Goal: Find specific page/section: Find specific page/section

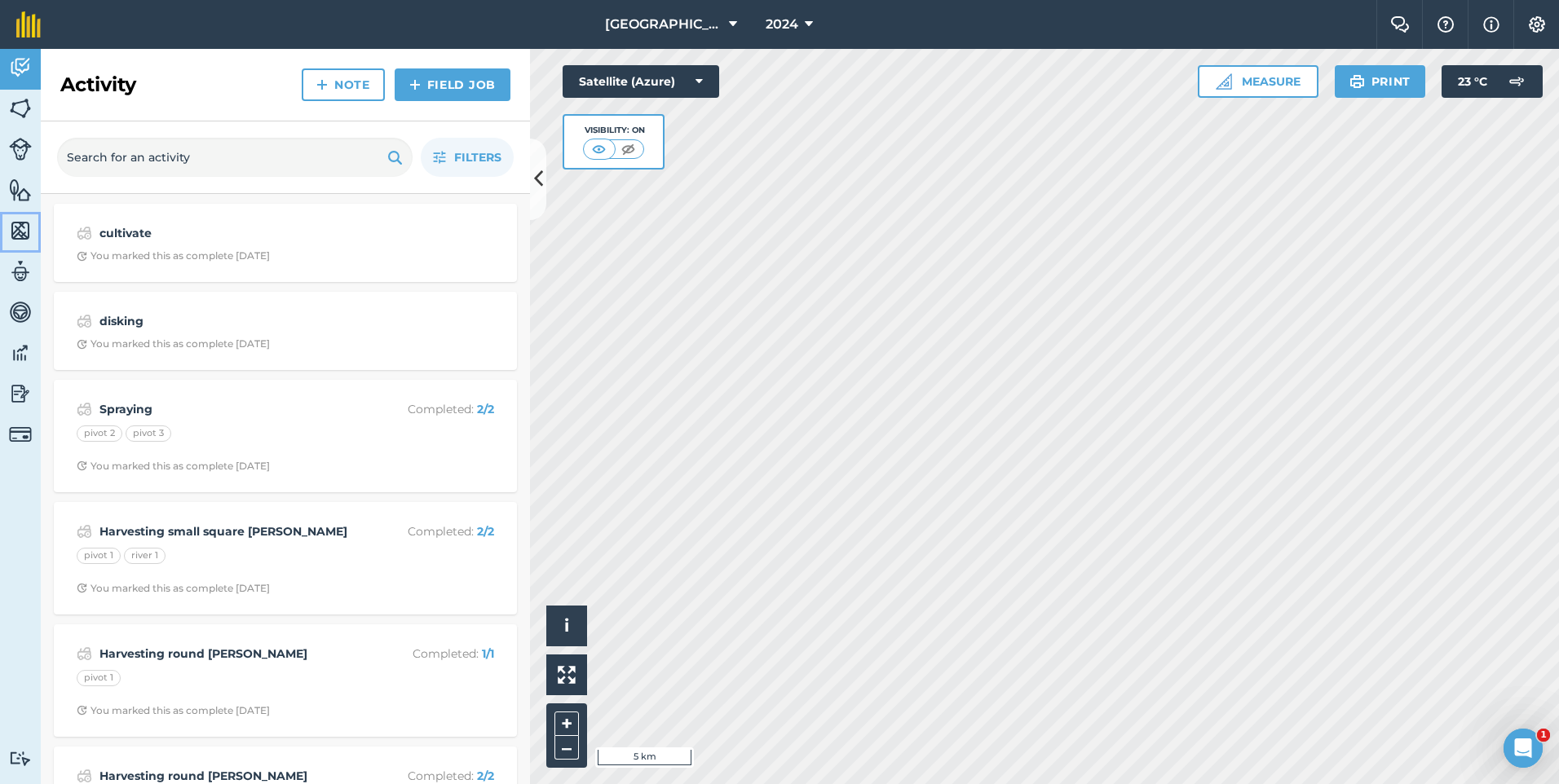
click at [28, 228] on img at bounding box center [20, 230] width 23 height 25
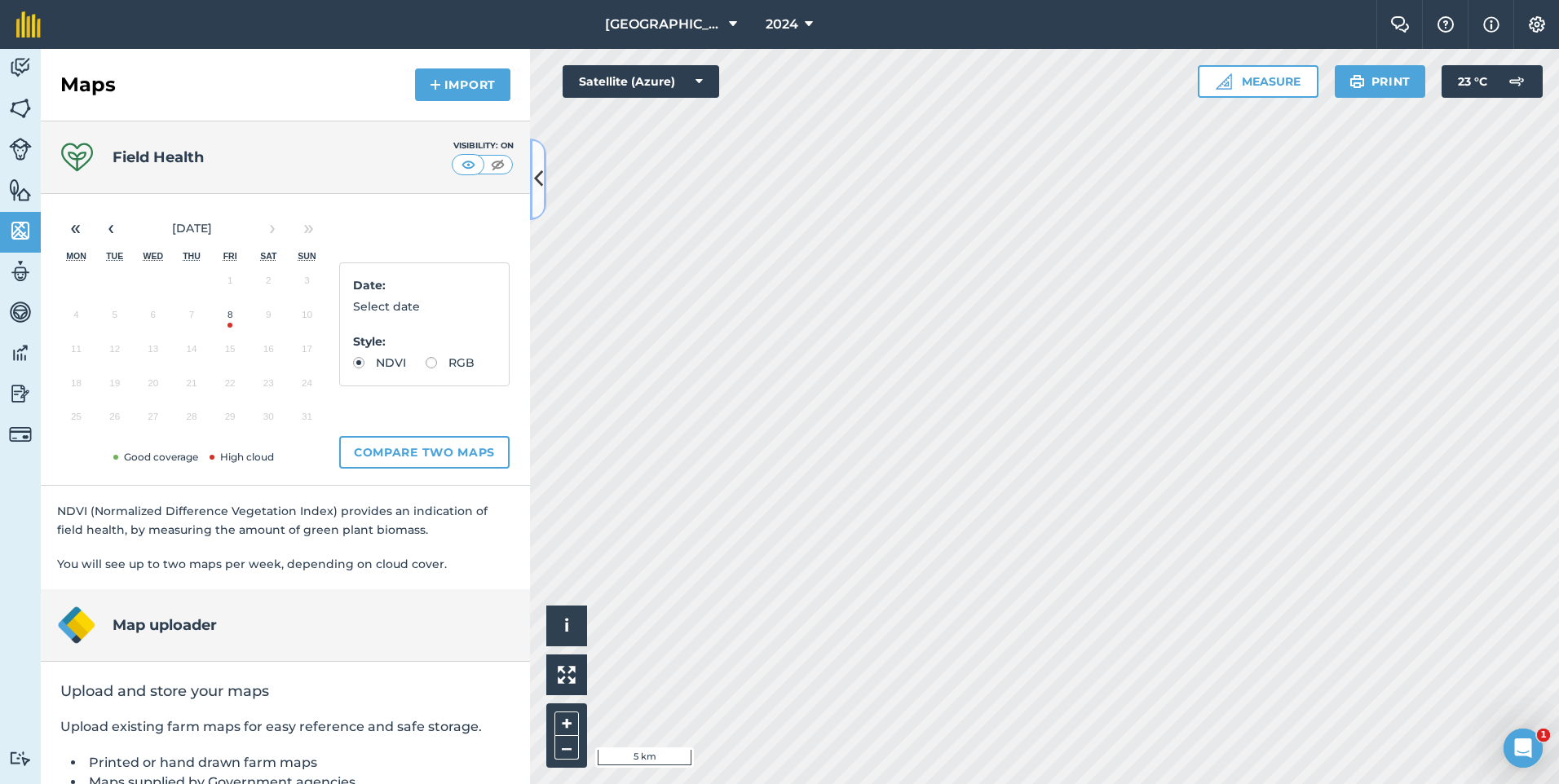
click at [543, 178] on button at bounding box center [538, 179] width 17 height 82
